Goal: Task Accomplishment & Management: Manage account settings

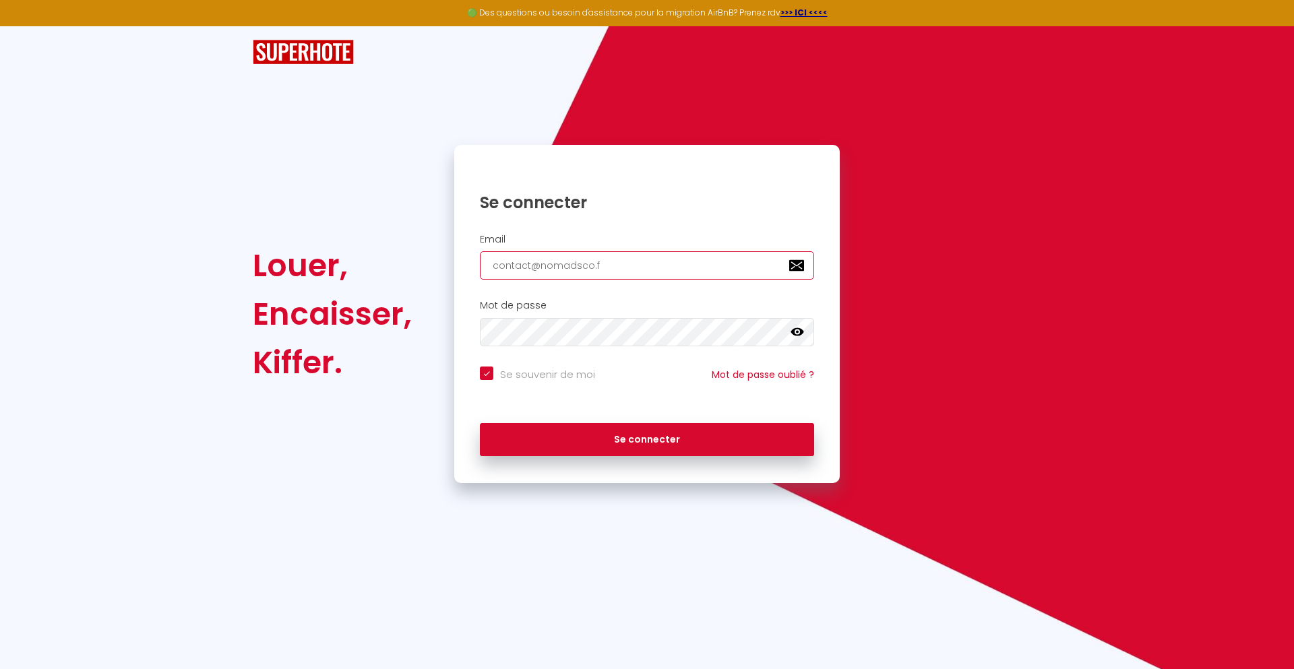
type input "[EMAIL_ADDRESS][DOMAIN_NAME]"
checkbox input "true"
type input "[EMAIL_ADDRESS][DOMAIN_NAME]"
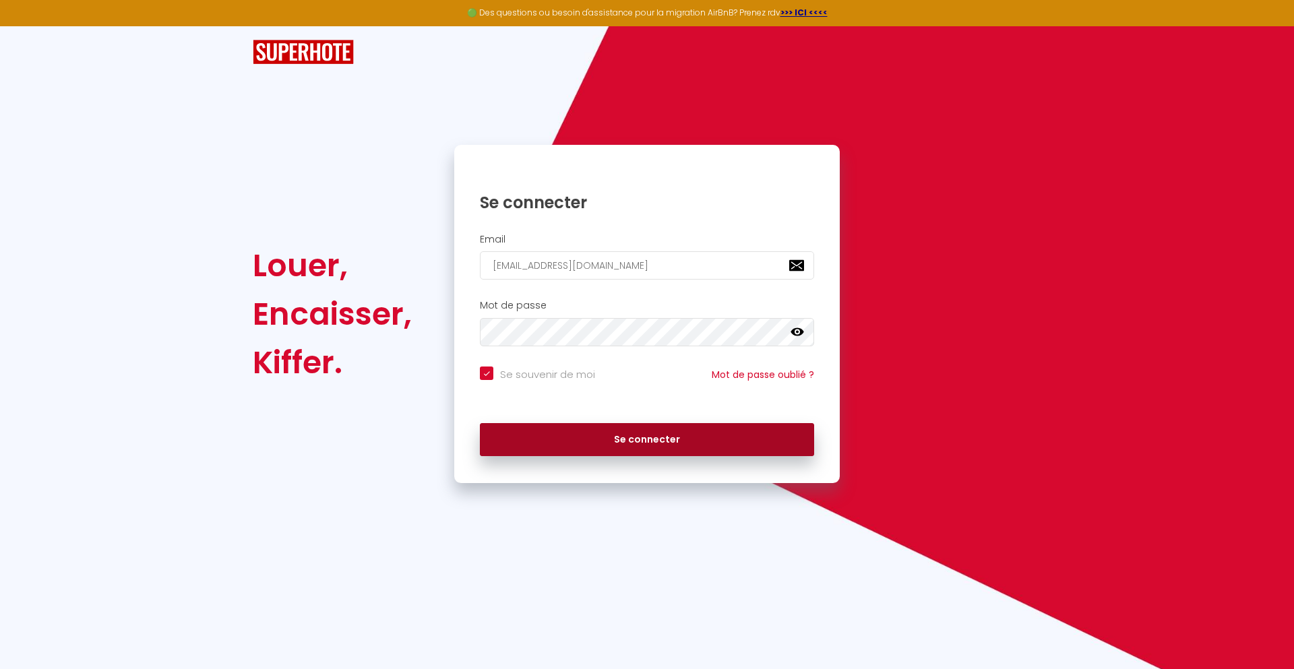
click at [647, 439] on button "Se connecter" at bounding box center [647, 440] width 334 height 34
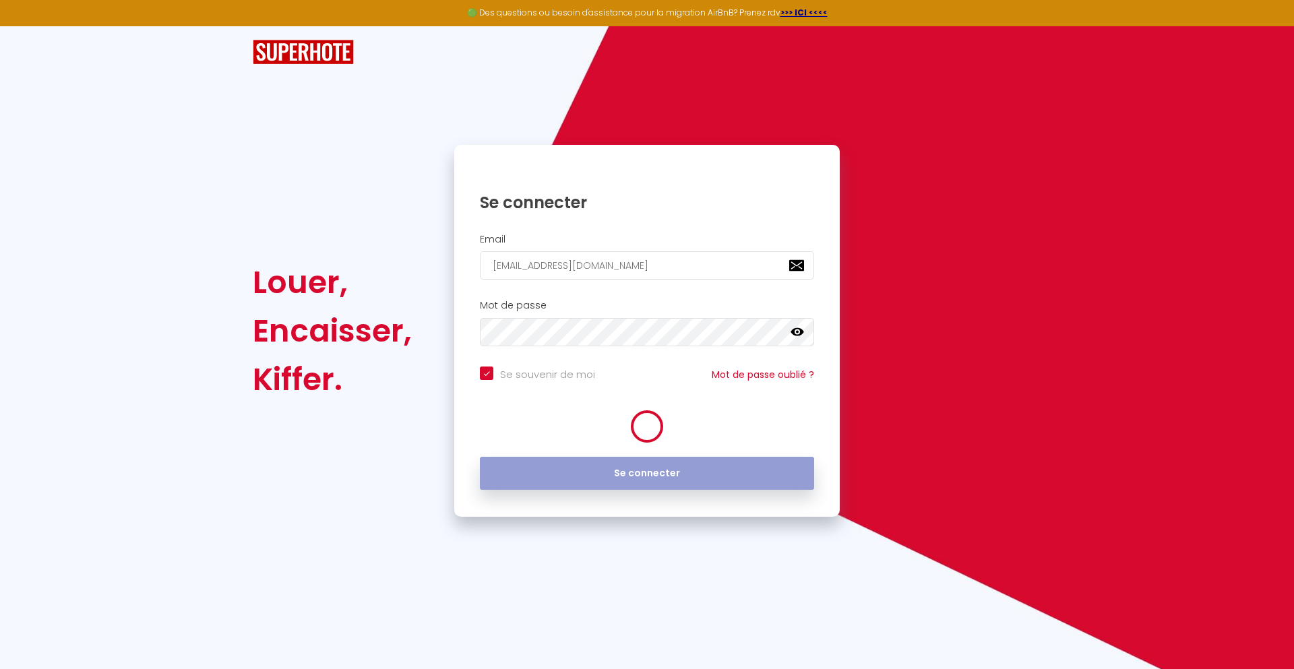
checkbox input "true"
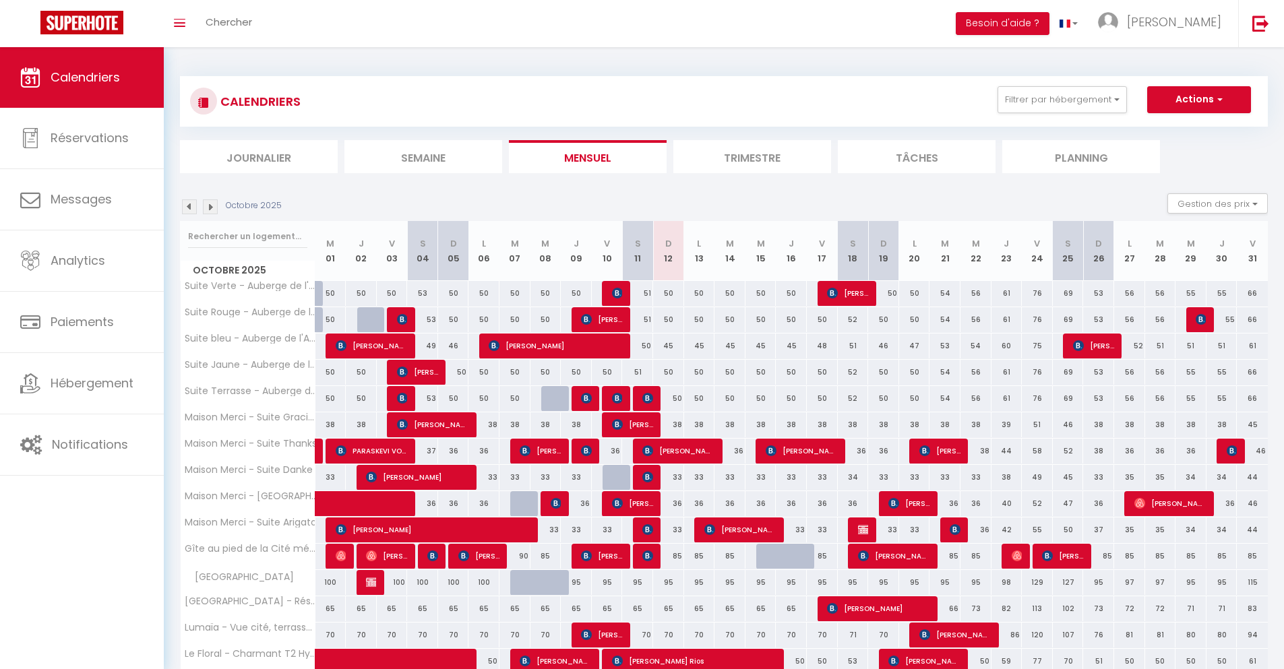
click at [259, 156] on li "Journalier" at bounding box center [259, 156] width 158 height 33
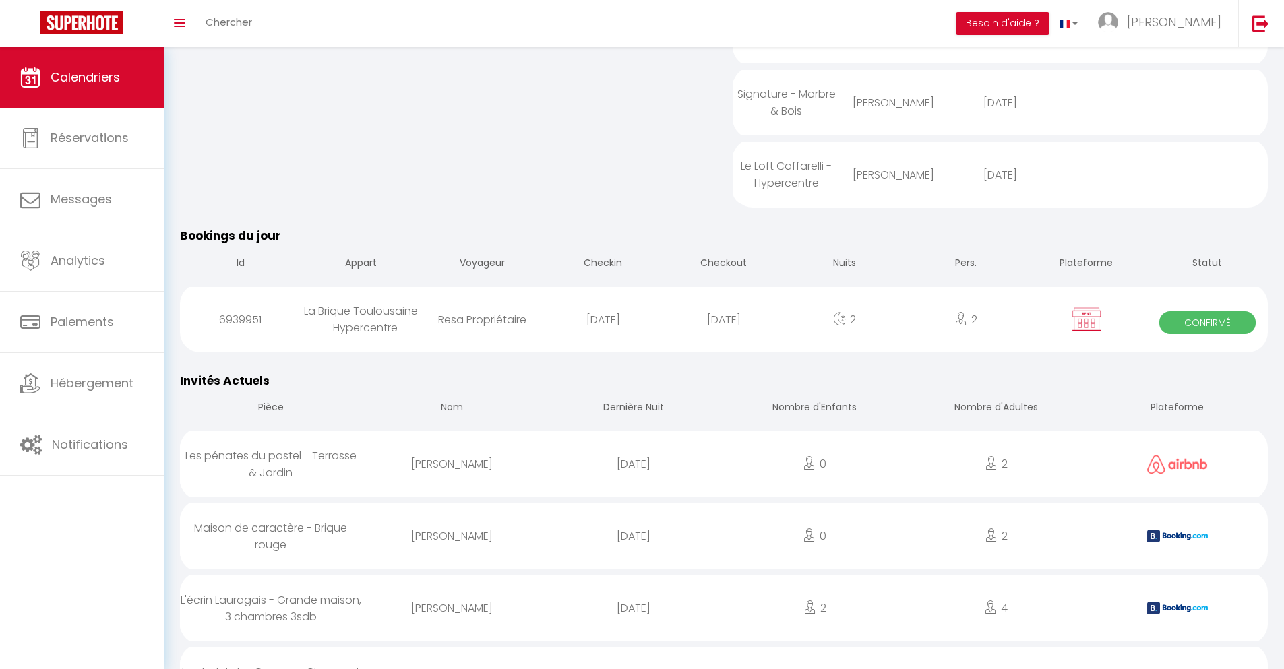
scroll to position [1301, 0]
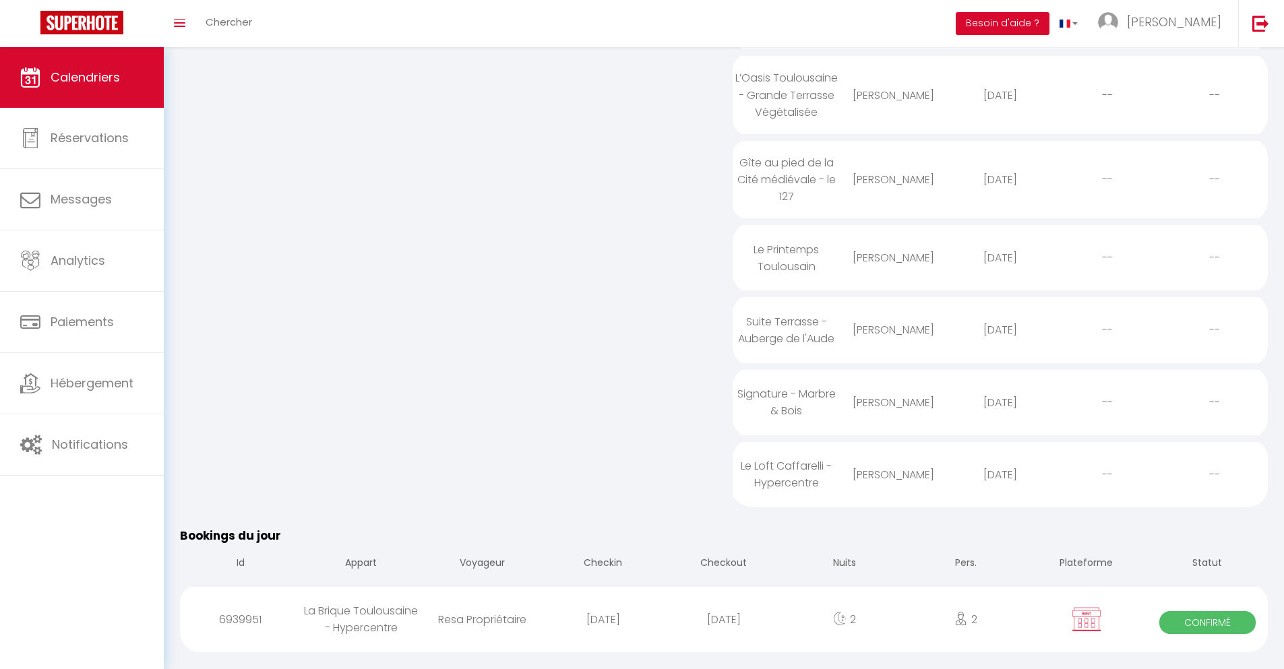
click at [724, 634] on div "[DATE]" at bounding box center [723, 620] width 121 height 44
select select "0"
select select "1"
select select
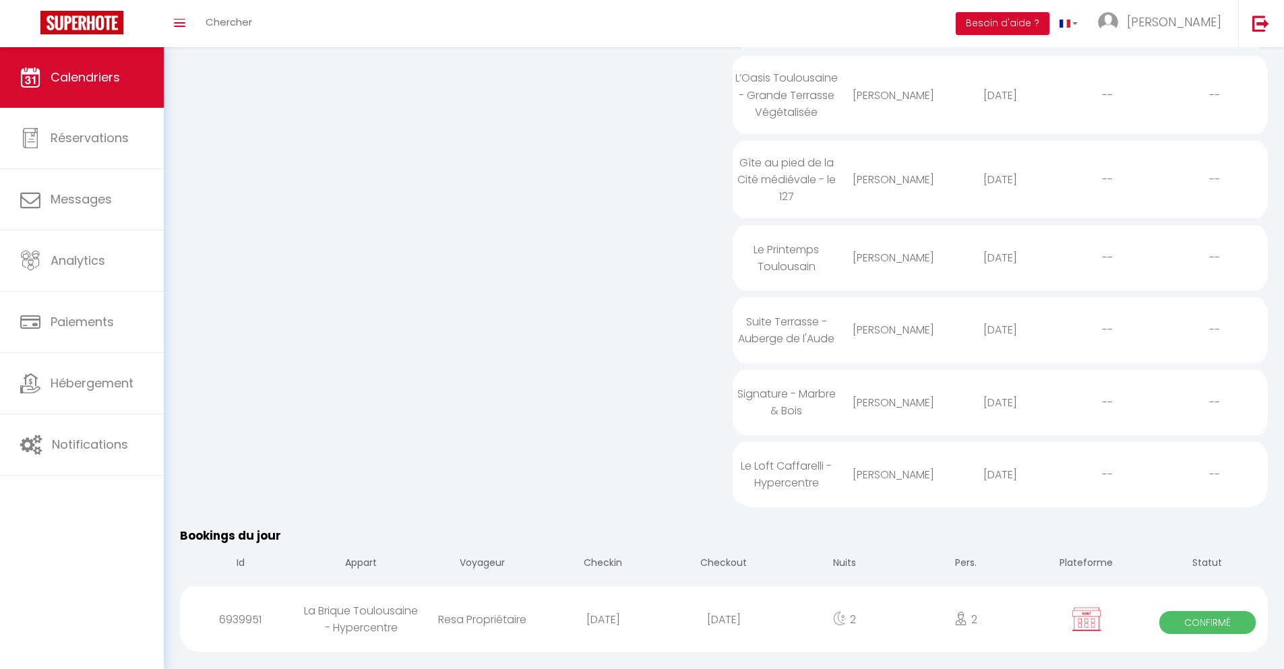
select select
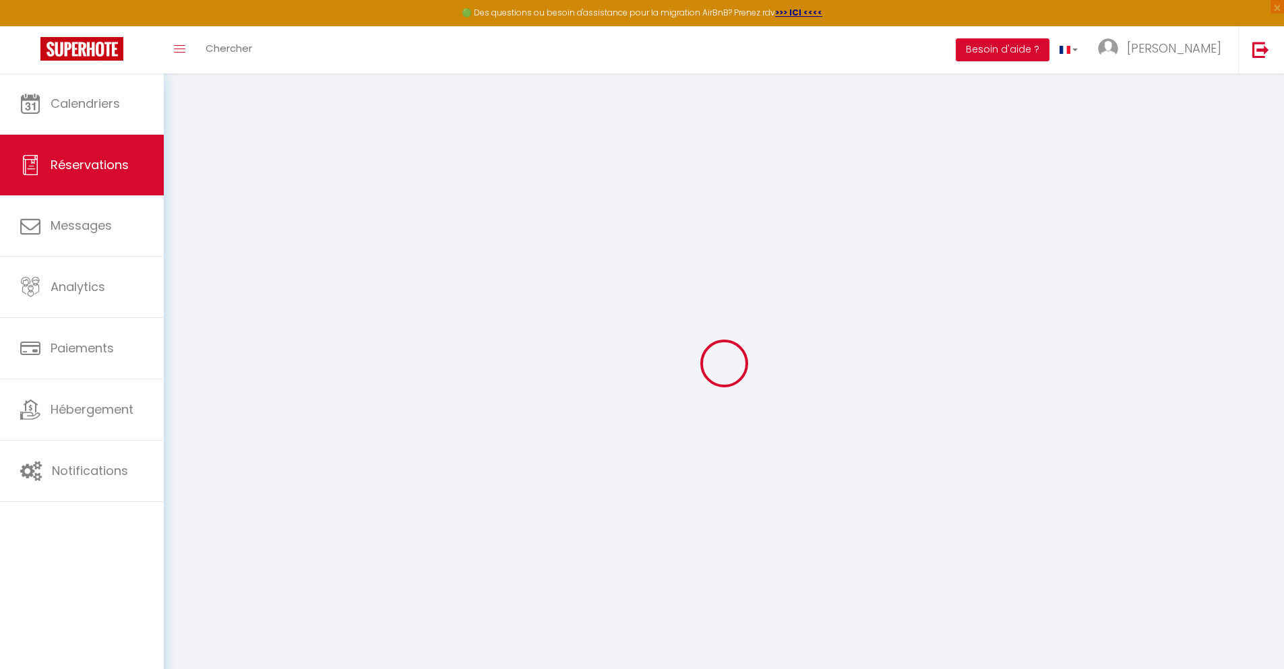
select select
checkbox input "false"
select select
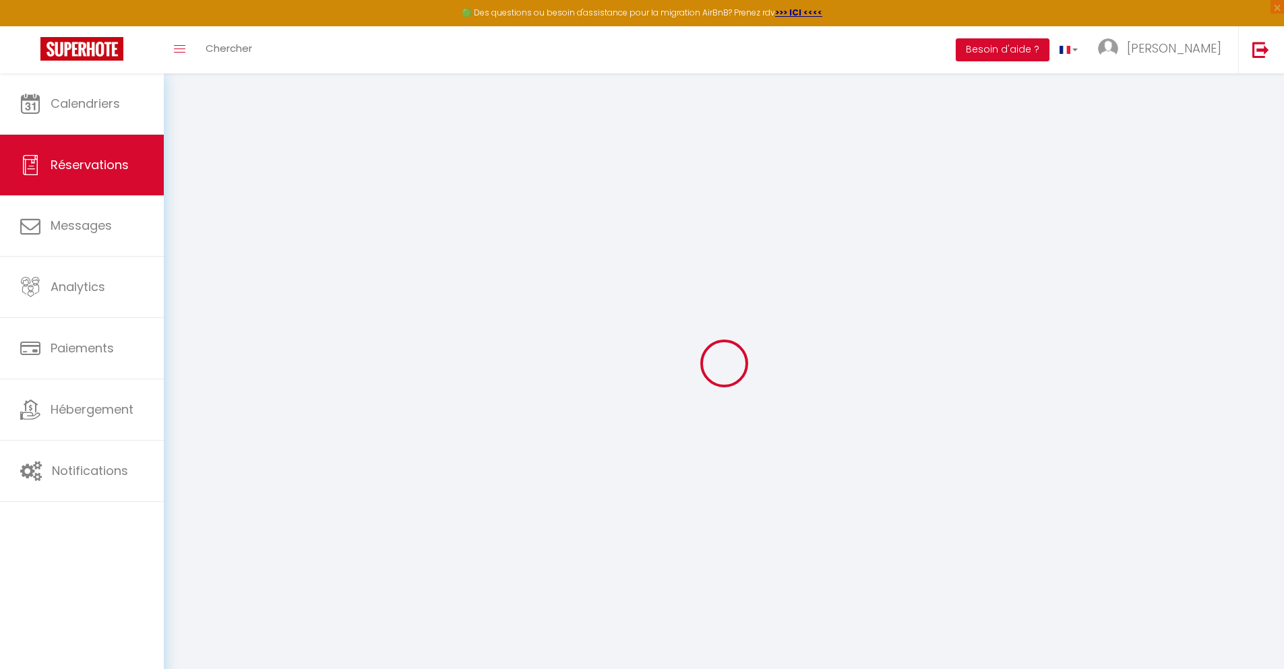
select select
checkbox input "false"
select select
checkbox input "false"
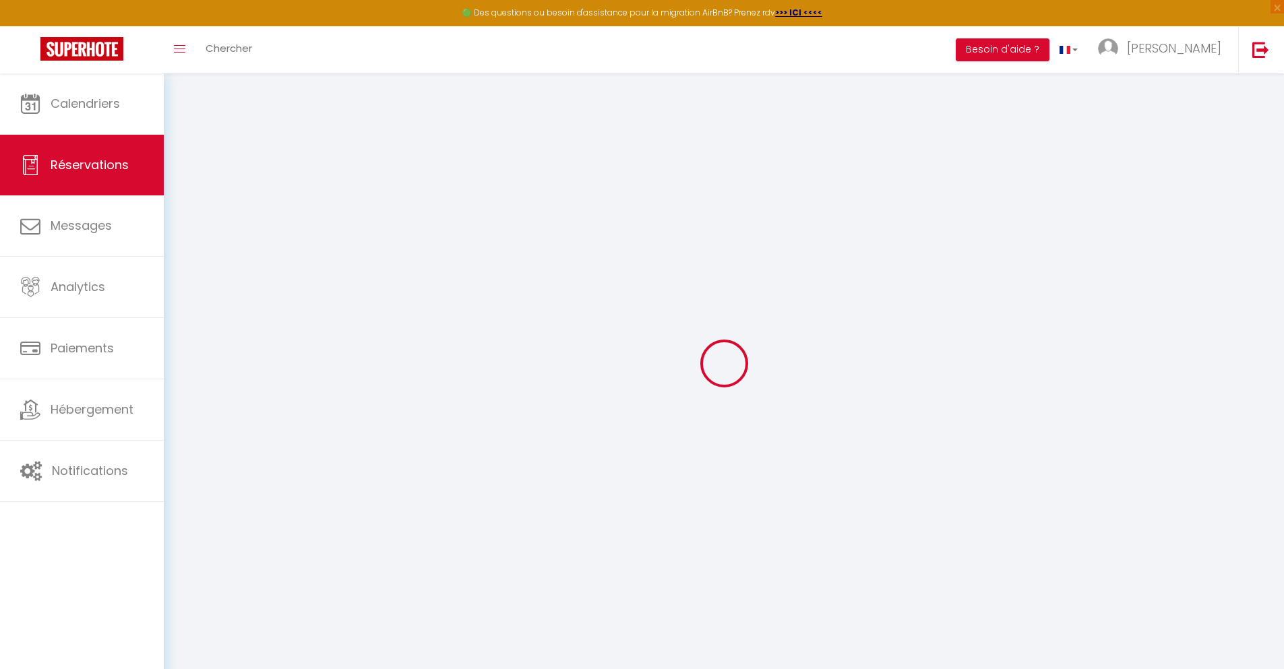
select select "14:00"
select select "11:00"
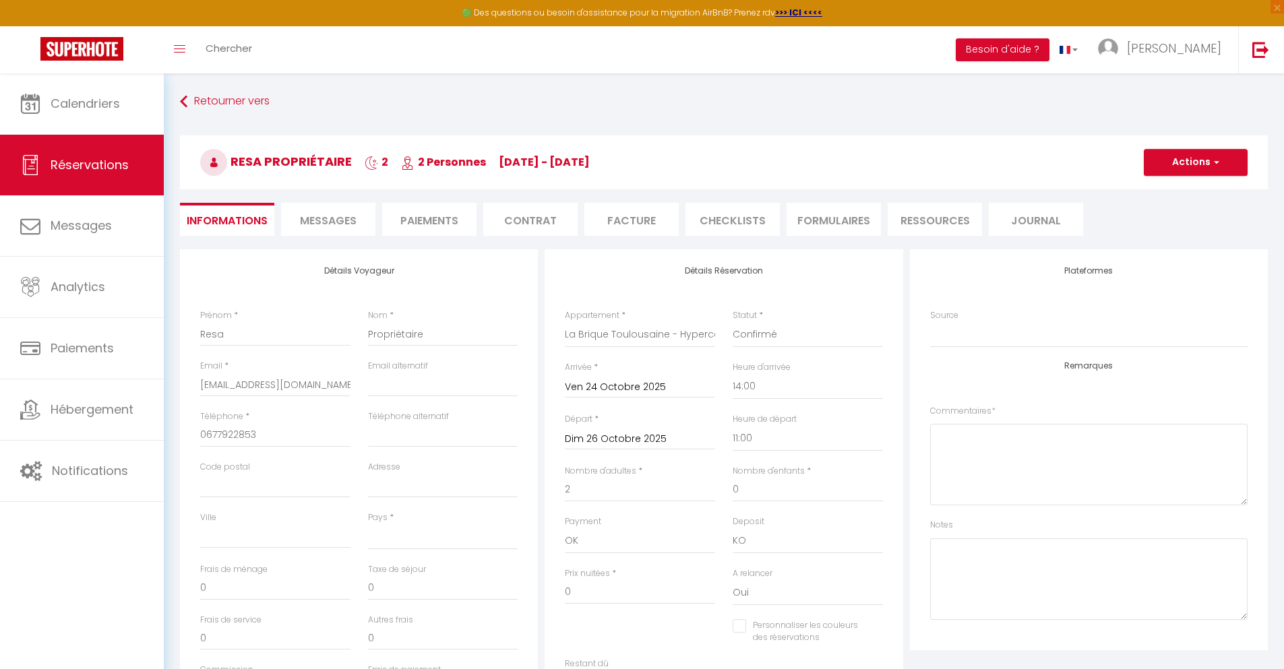
scroll to position [73, 0]
